Goal: Transaction & Acquisition: Purchase product/service

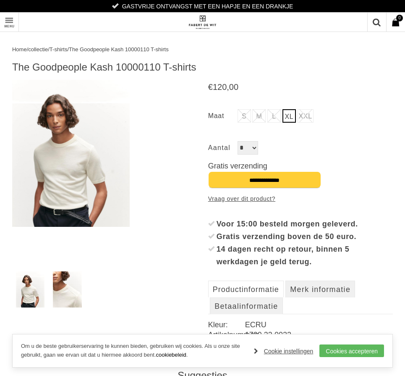
click at [58, 157] on img at bounding box center [71, 153] width 118 height 147
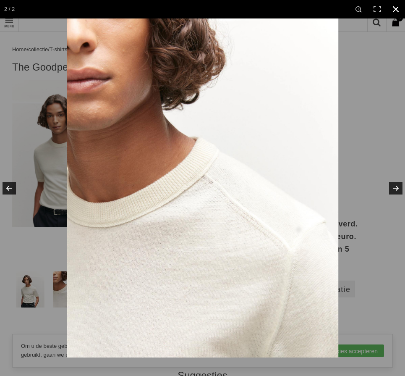
click at [362, 113] on div at bounding box center [269, 206] width 405 height 376
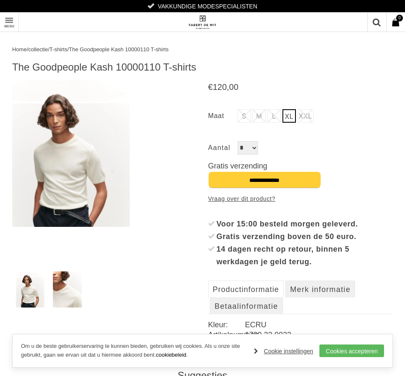
click at [13, 19] on link "Toon menu" at bounding box center [9, 22] width 19 height 19
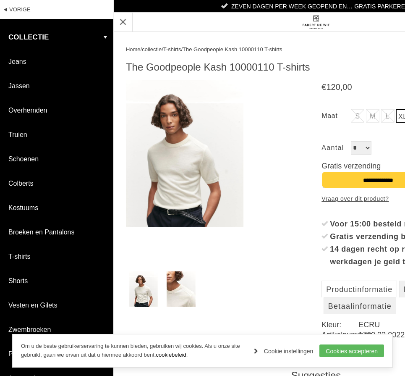
click at [26, 257] on link "T-shirts" at bounding box center [56, 256] width 113 height 24
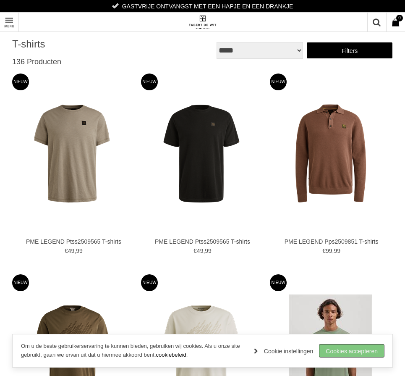
click at [344, 350] on link "Cookies accepteren" at bounding box center [352, 350] width 65 height 13
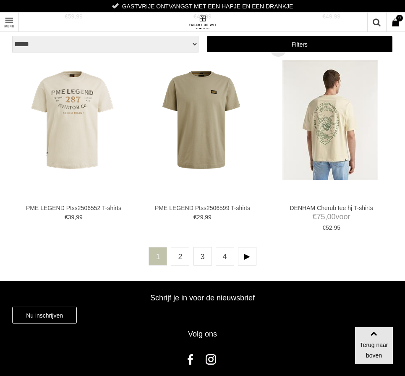
scroll to position [2271, 0]
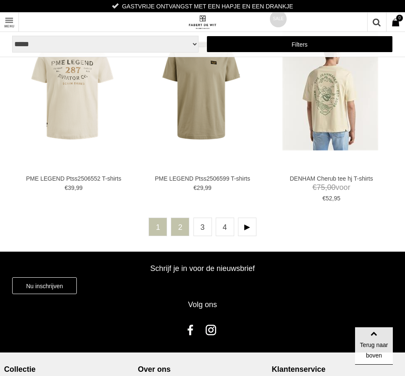
click at [182, 231] on link "2" at bounding box center [180, 227] width 18 height 18
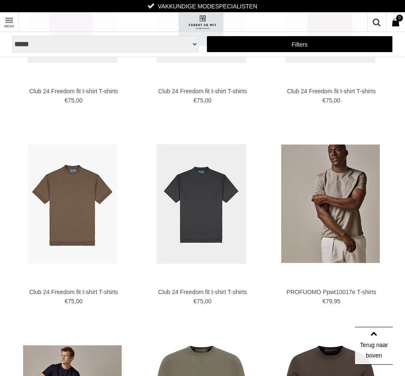
scroll to position [774, 0]
